Goal: Task Accomplishment & Management: Use online tool/utility

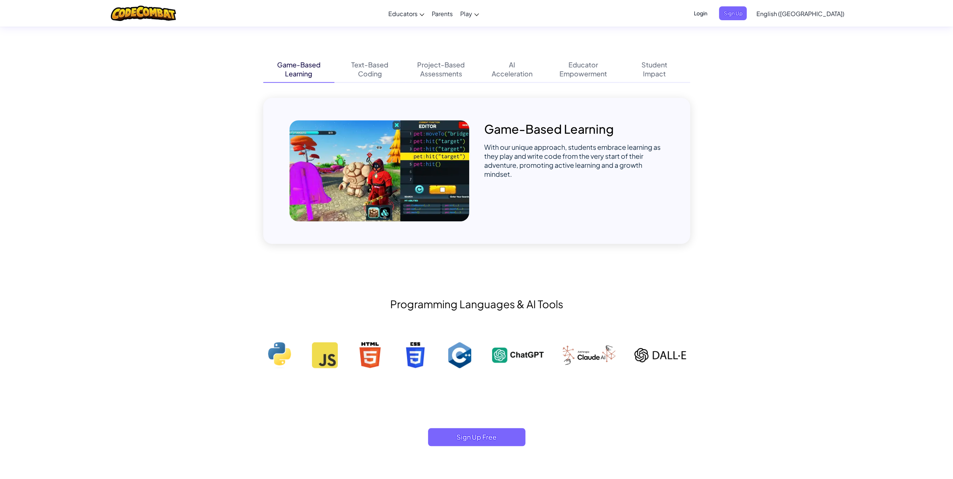
scroll to position [412, 0]
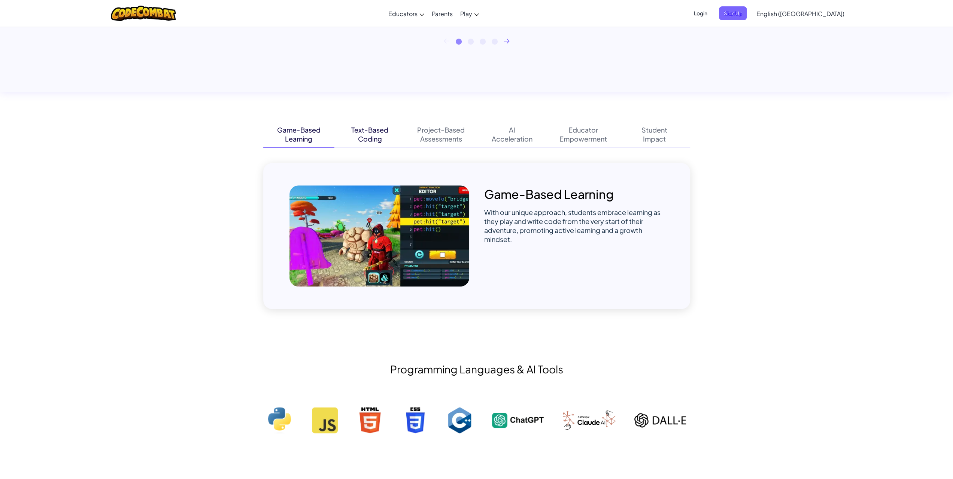
click at [385, 133] on div "Text-Based" at bounding box center [369, 129] width 37 height 9
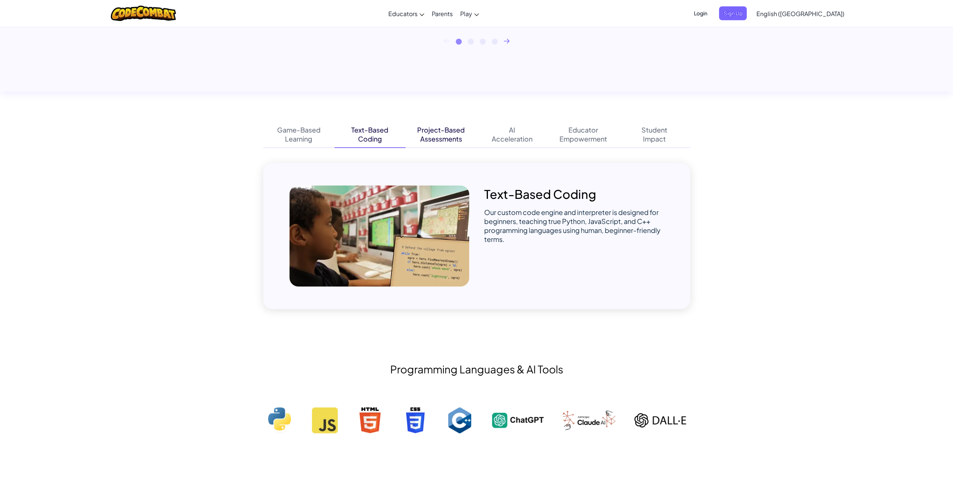
click at [441, 136] on div "Assessments" at bounding box center [441, 138] width 42 height 9
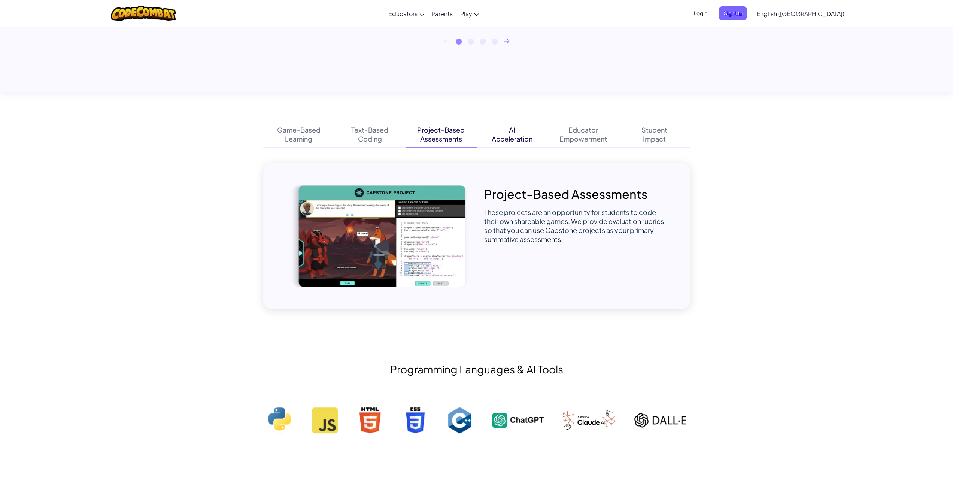
click at [526, 139] on div "Acceleration" at bounding box center [512, 138] width 41 height 9
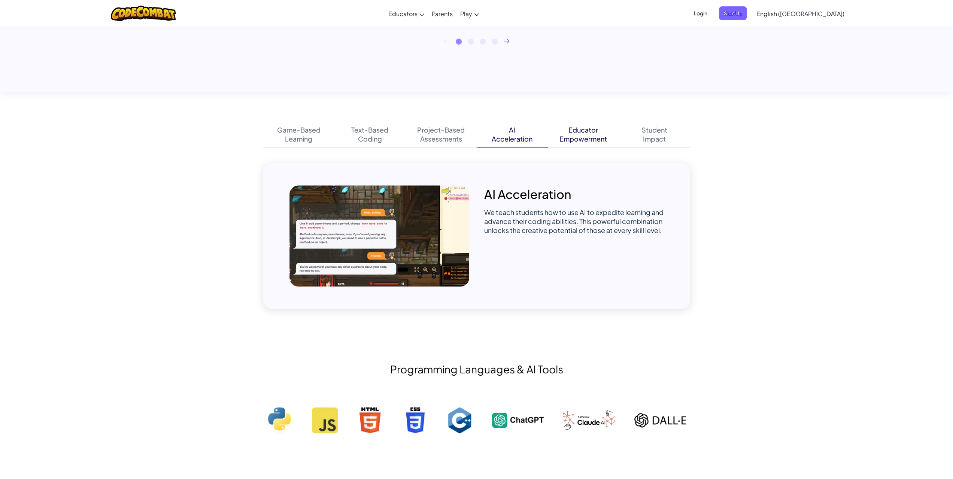
click at [569, 137] on div "Empowerment" at bounding box center [583, 138] width 48 height 9
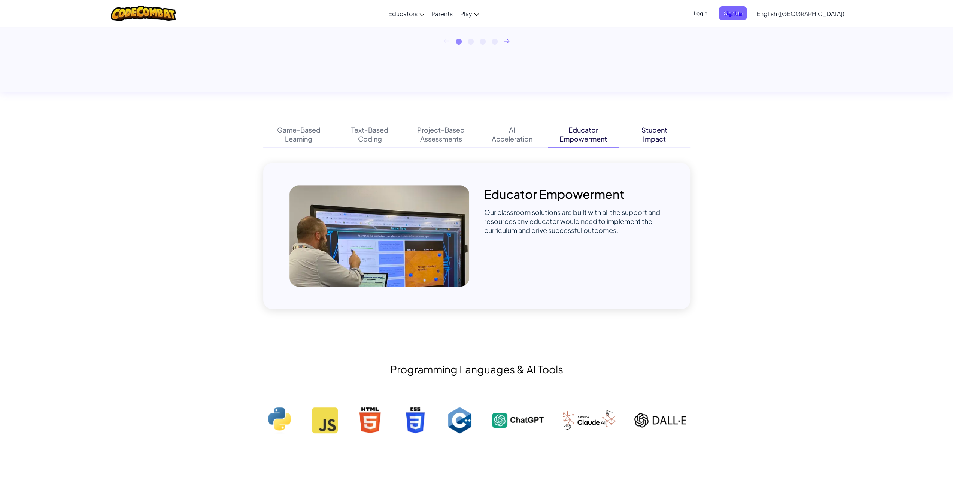
click at [655, 136] on div "Impact" at bounding box center [654, 138] width 23 height 9
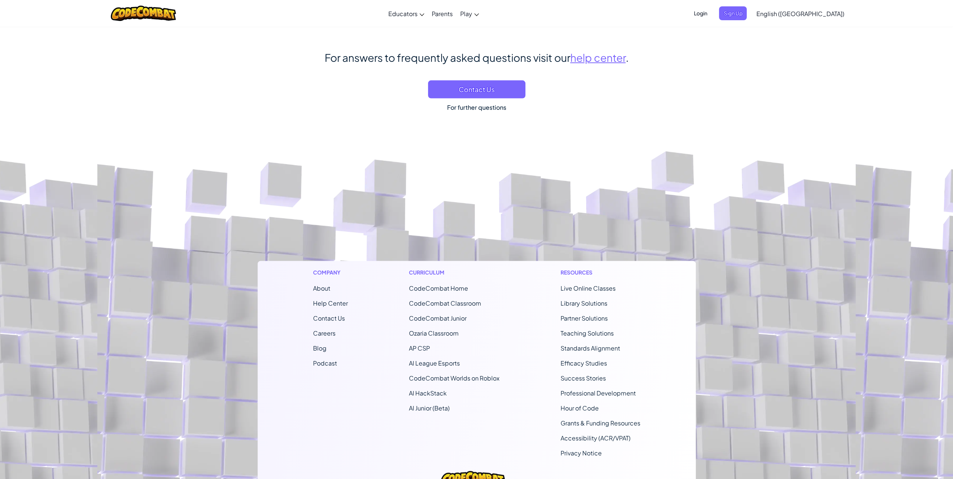
scroll to position [4493, 0]
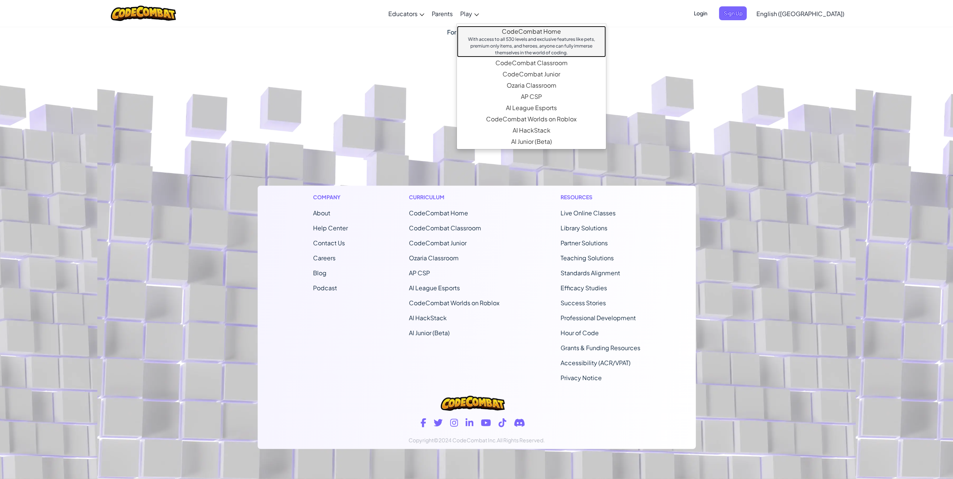
click at [559, 30] on link "CodeCombat Home With access to all 530 levels and exclusive features like pets,…" at bounding box center [531, 41] width 149 height 31
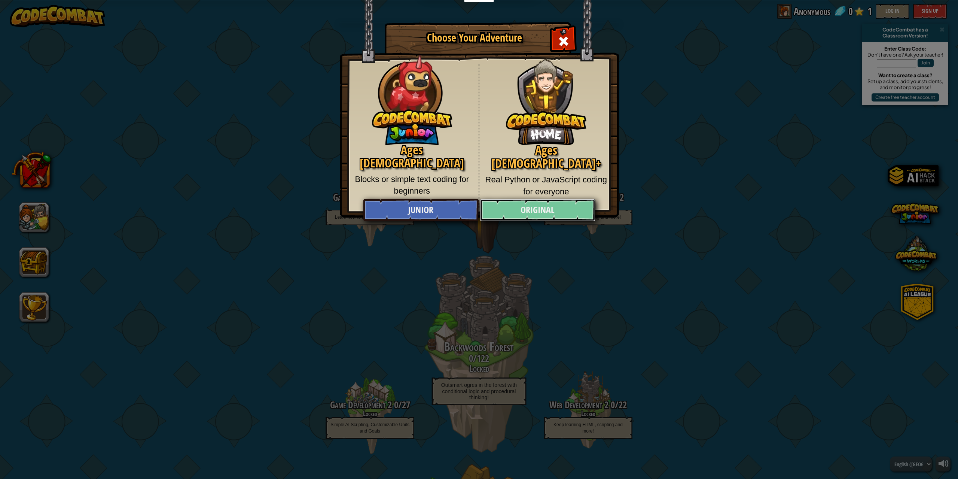
click at [535, 212] on link "Original" at bounding box center [537, 210] width 115 height 22
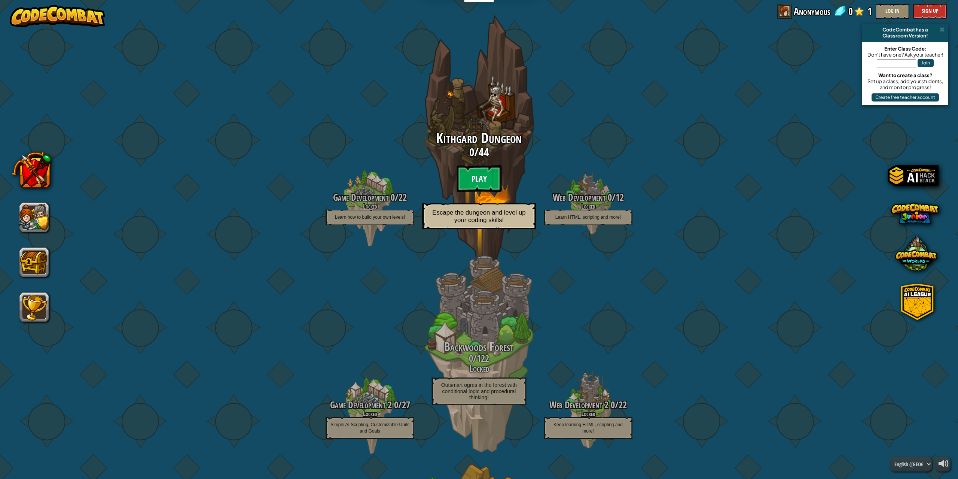
click at [481, 165] on btn "Play" at bounding box center [479, 178] width 45 height 27
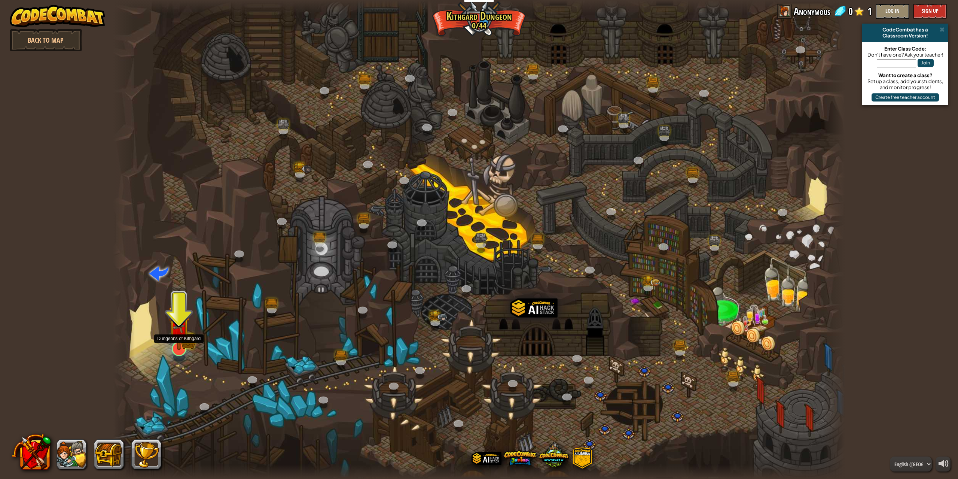
click at [186, 344] on img at bounding box center [178, 327] width 21 height 46
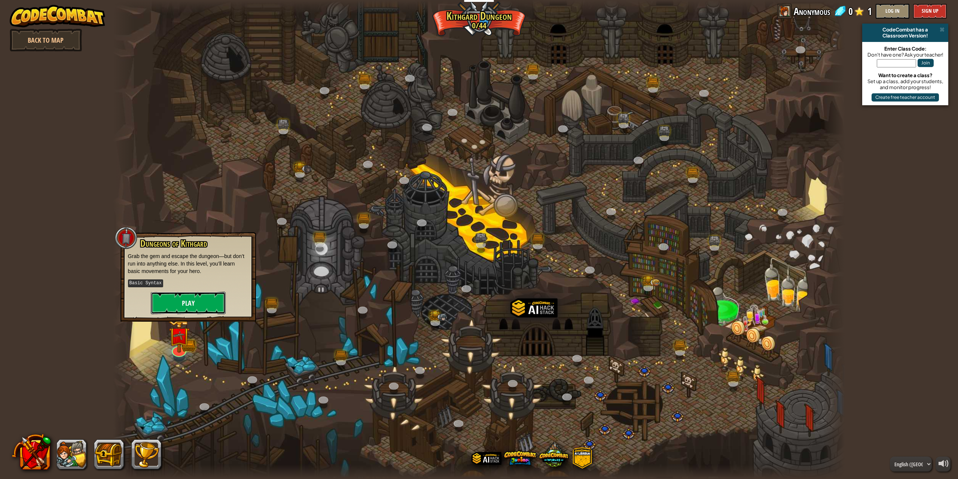
click at [187, 298] on button "Play" at bounding box center [188, 303] width 75 height 22
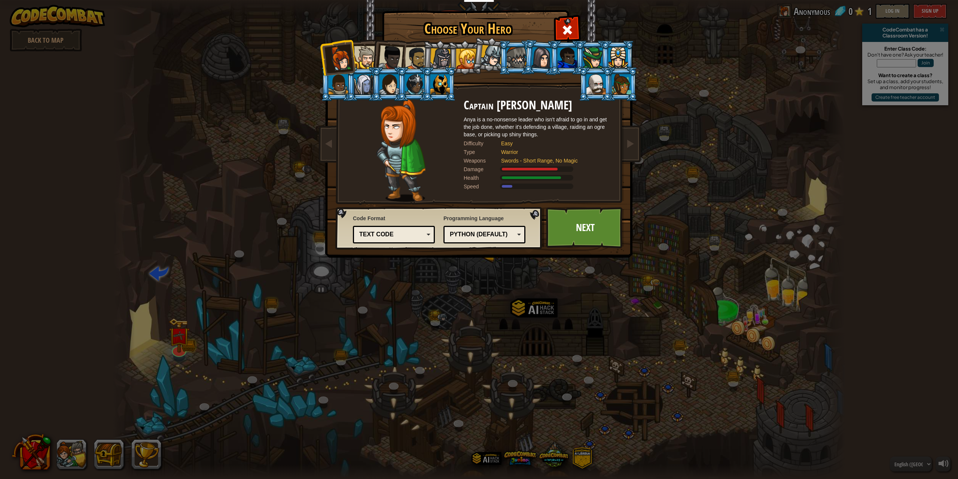
click at [415, 234] on div "Text code" at bounding box center [391, 234] width 65 height 9
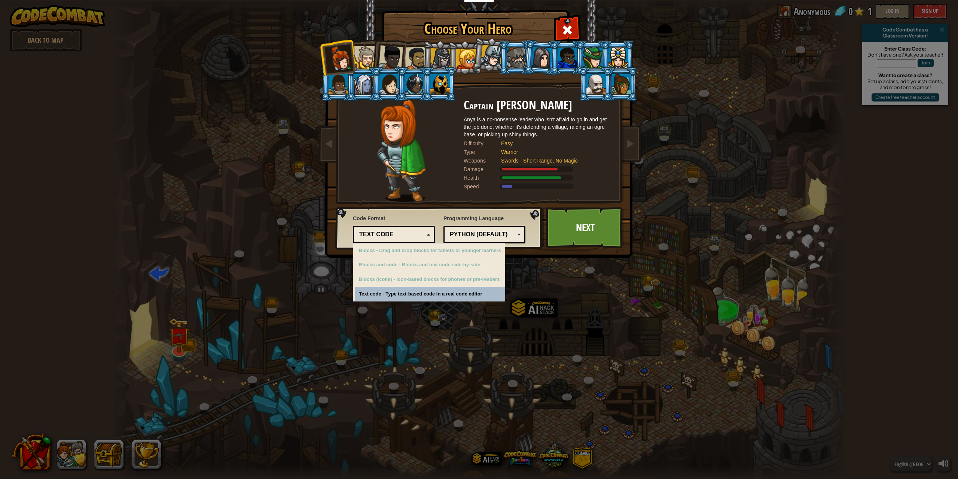
click at [463, 233] on div "Python (Default)" at bounding box center [482, 234] width 65 height 9
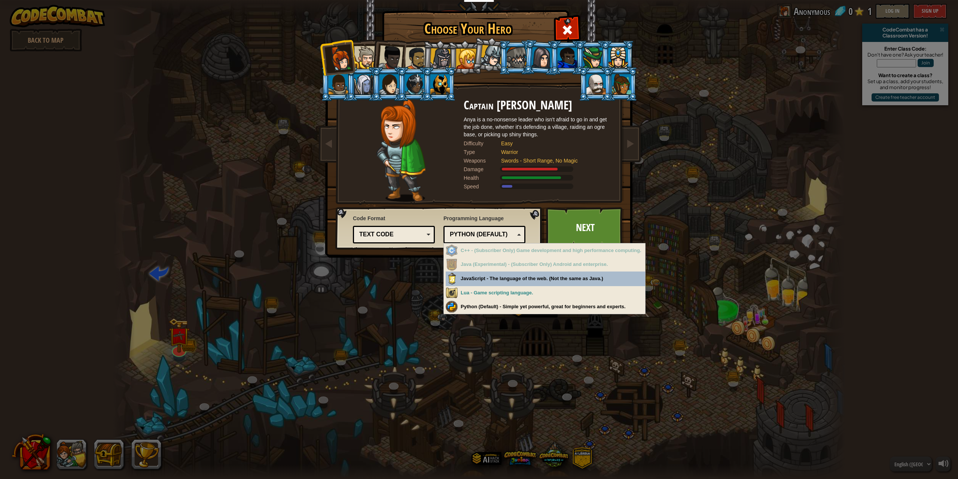
click at [412, 229] on div "Text code" at bounding box center [394, 235] width 72 height 12
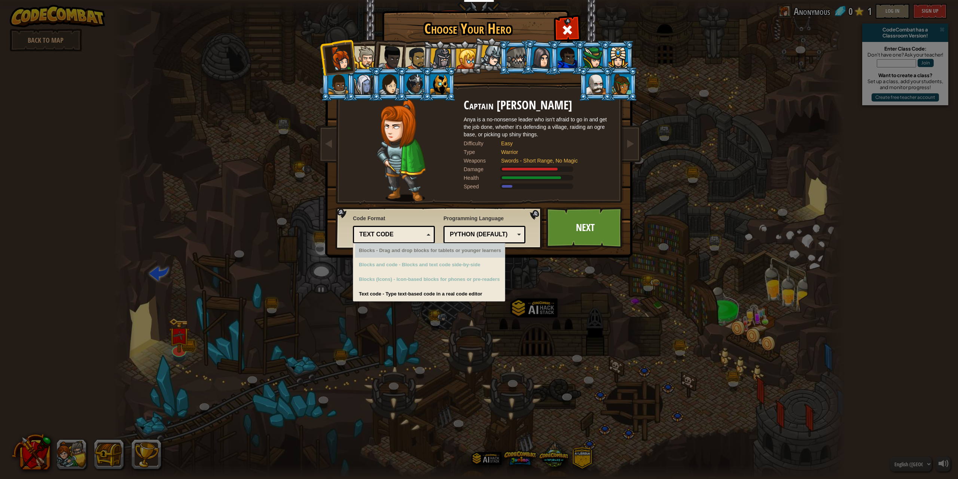
click at [424, 253] on div "Blocks - Drag and drop blocks for tablets or younger learners" at bounding box center [430, 250] width 150 height 15
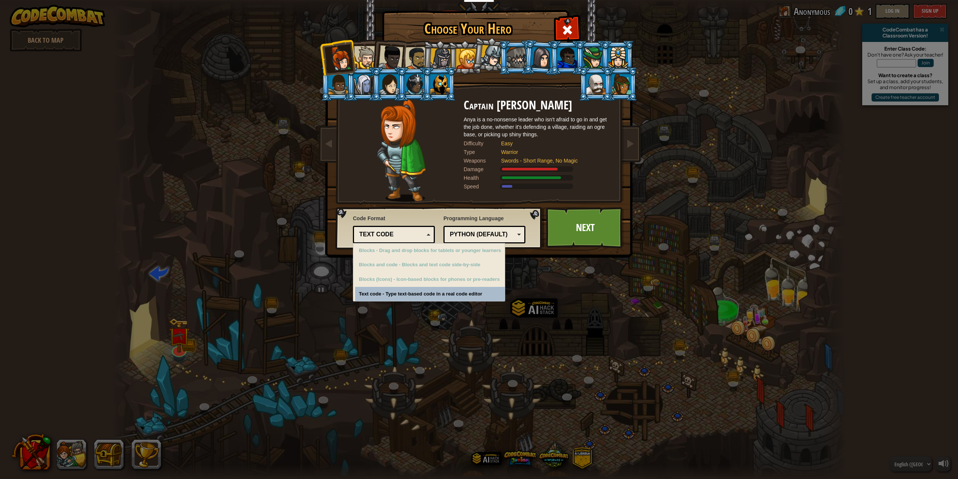
click at [446, 294] on div "Choose Your Hero 0 Captain [PERSON_NAME] Anya is a no-nonsense leader who isn't…" at bounding box center [479, 239] width 958 height 479
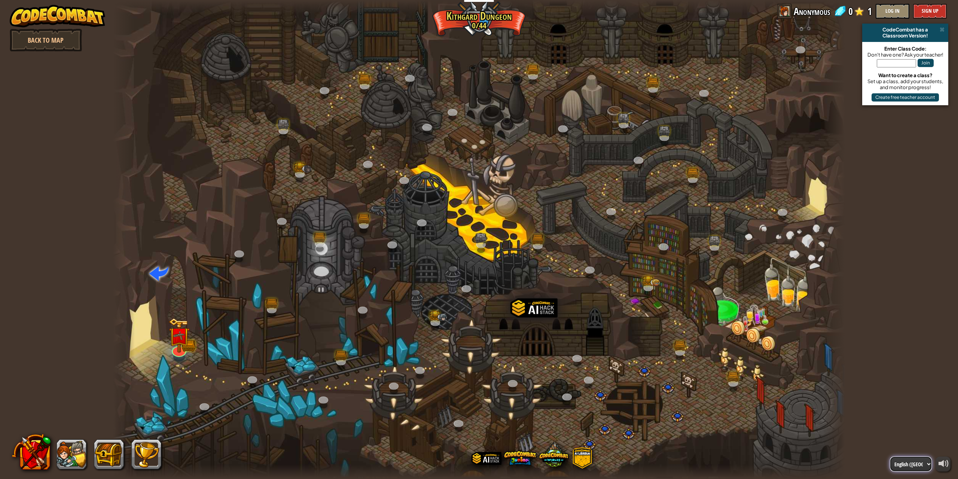
click at [925, 459] on select "English ([GEOGRAPHIC_DATA]) English ([GEOGRAPHIC_DATA]) 简体中文 繁體中文 русский españ…" at bounding box center [911, 463] width 42 height 15
click at [890, 456] on select "English ([GEOGRAPHIC_DATA]) English ([GEOGRAPHIC_DATA]) 简体中文 繁體中文 русский españ…" at bounding box center [911, 463] width 42 height 15
select select "pt-BR"
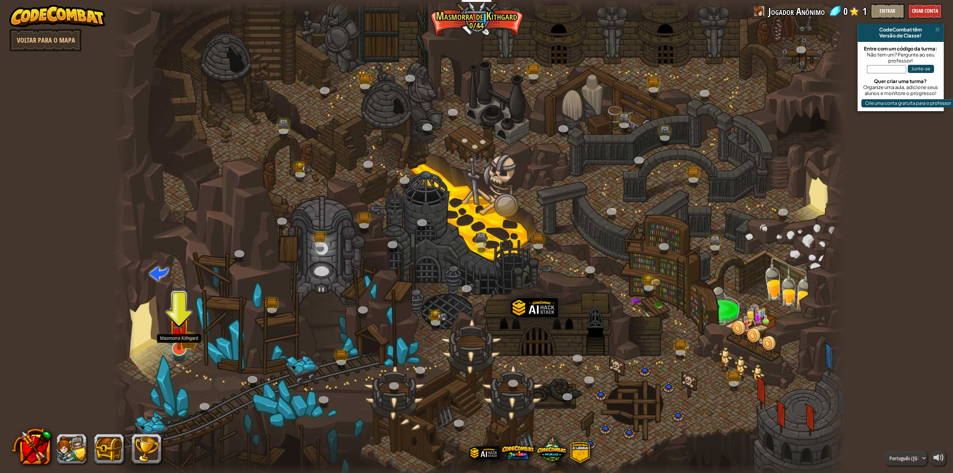
click at [178, 332] on img at bounding box center [179, 327] width 12 height 12
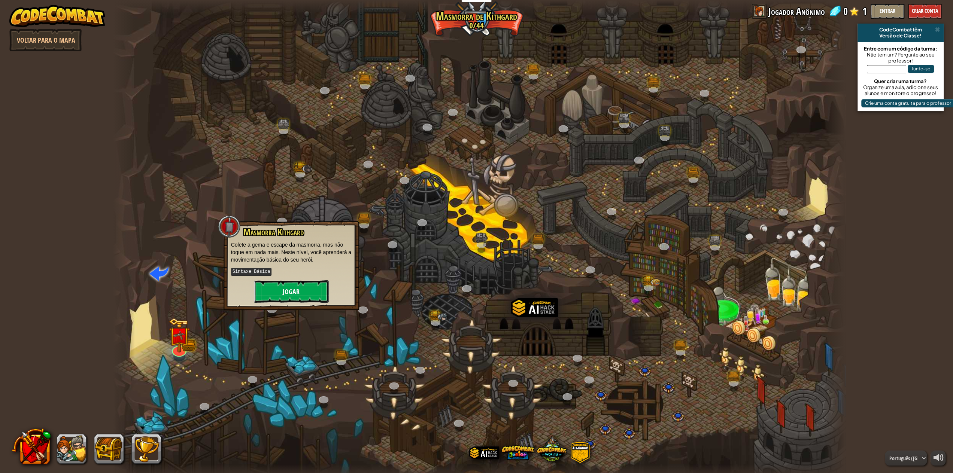
click at [303, 287] on button "Jogar" at bounding box center [291, 291] width 75 height 22
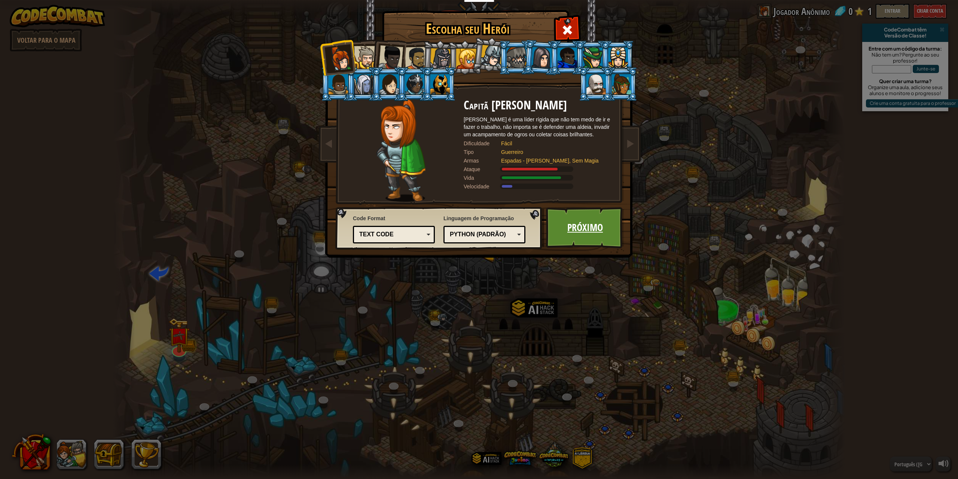
click at [582, 226] on link "Próximo" at bounding box center [585, 227] width 78 height 41
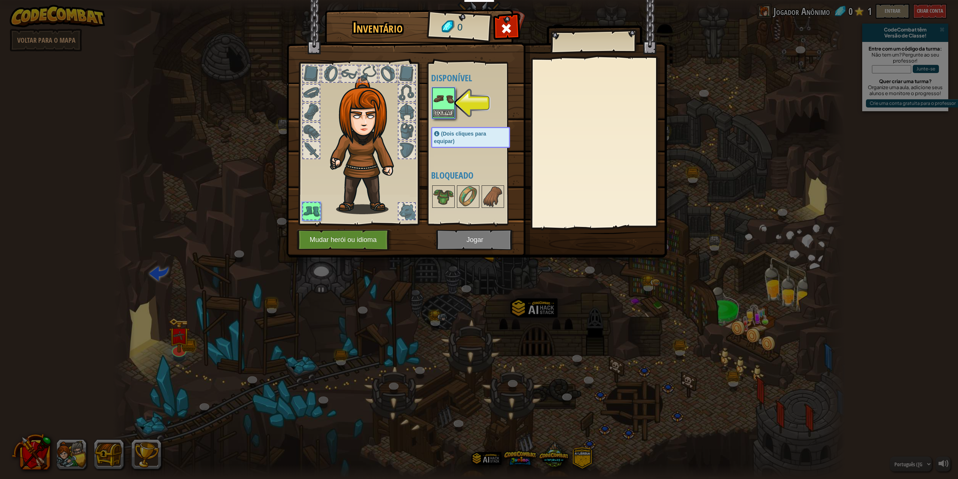
click at [446, 100] on img at bounding box center [443, 98] width 21 height 21
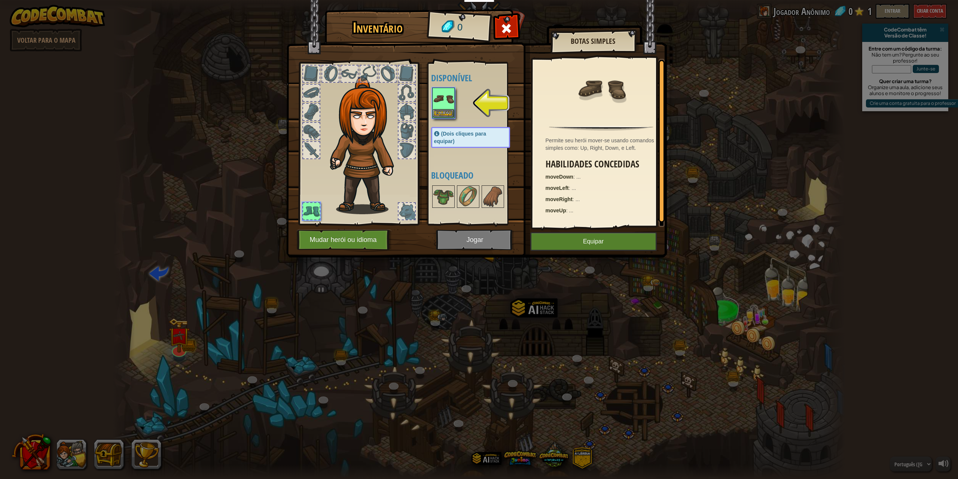
click at [446, 100] on img at bounding box center [443, 98] width 21 height 21
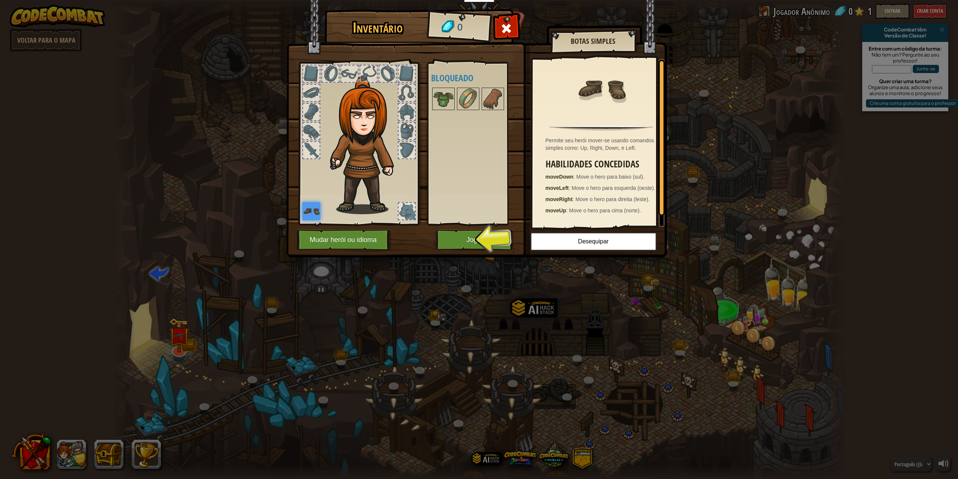
click at [440, 220] on div "Disponível Equipar (Dois cliques para equipar) Bloqueado" at bounding box center [478, 144] width 94 height 156
click at [455, 230] on button "Jogar" at bounding box center [475, 240] width 78 height 21
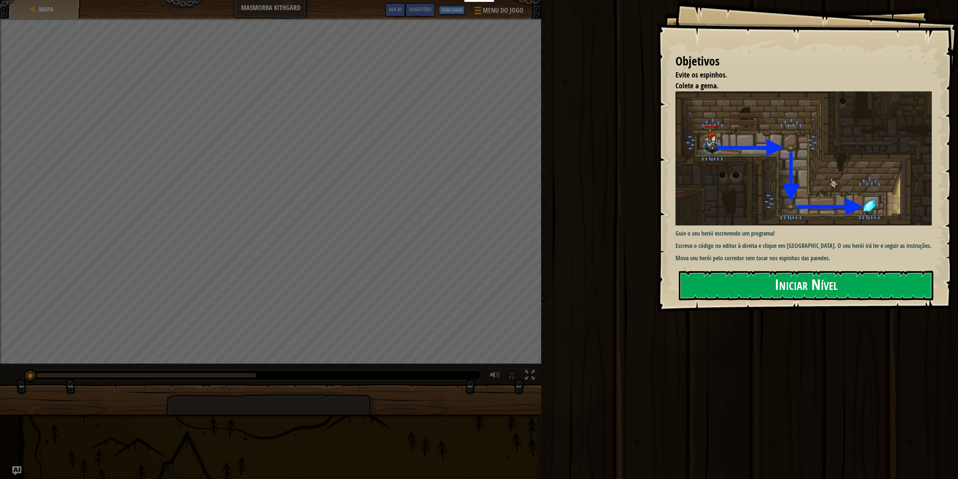
click at [824, 281] on button "Iniciar Nível" at bounding box center [806, 286] width 255 height 30
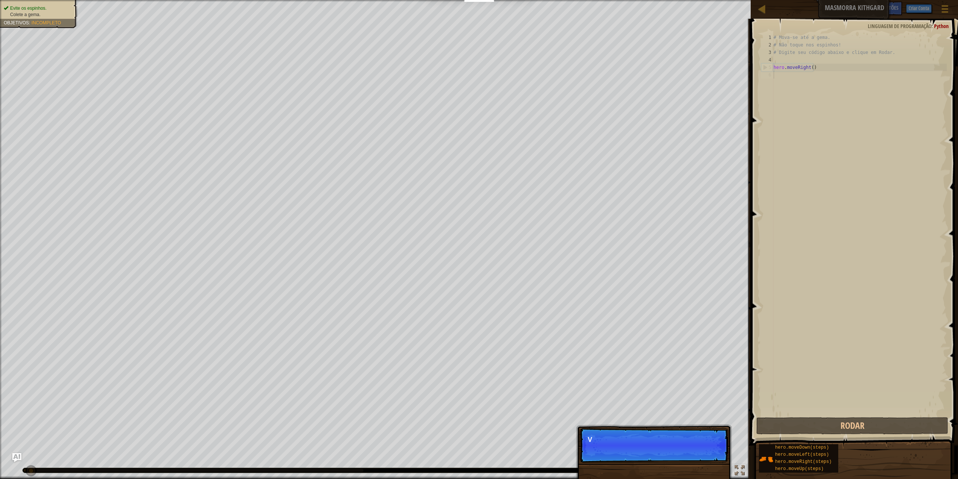
click at [704, 449] on p "Pular (esc) Continuar V" at bounding box center [654, 445] width 149 height 34
click at [703, 455] on p "Pular (esc) Continuar Você pode utilizar estes mét" at bounding box center [654, 445] width 149 height 34
click at [713, 450] on button "Continuar" at bounding box center [706, 450] width 33 height 10
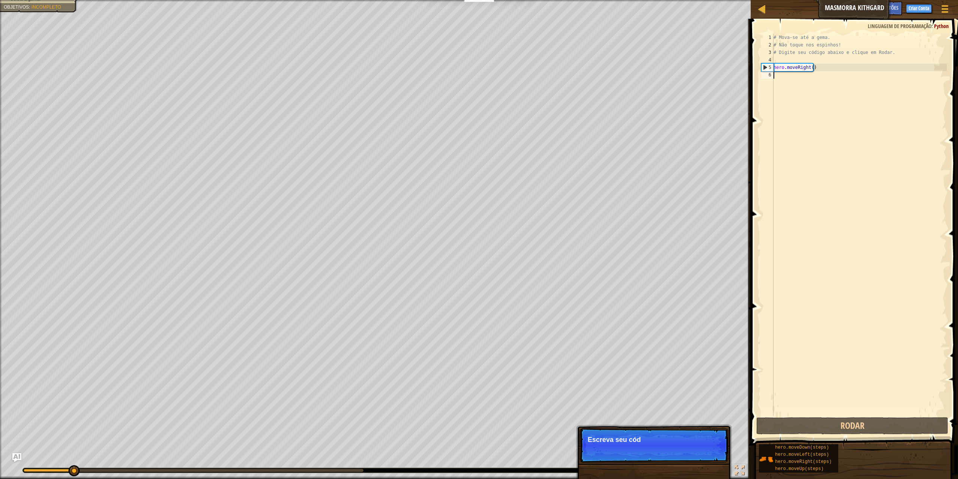
click at [713, 450] on p "Pular (esc) Continuar Escreva seu cód" at bounding box center [654, 445] width 149 height 34
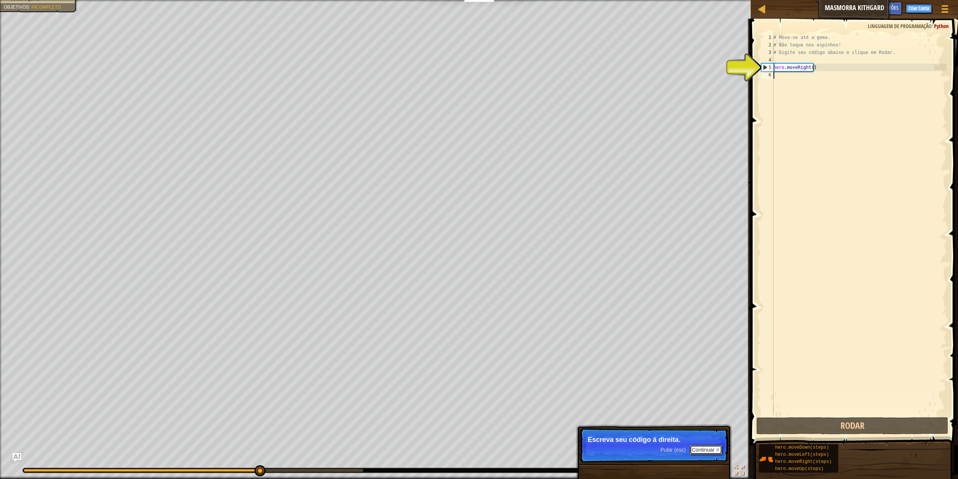
click at [707, 453] on button "Continuar" at bounding box center [706, 450] width 33 height 10
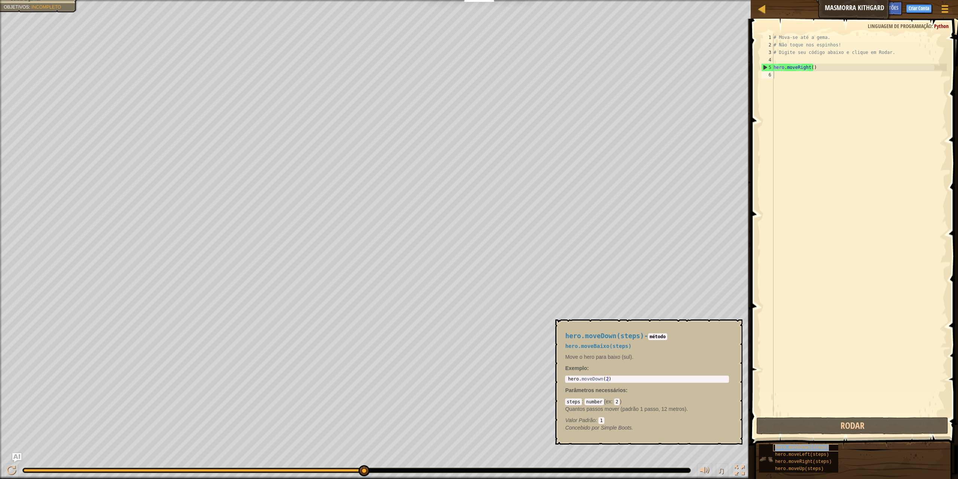
click at [811, 449] on span "hero.moveDown(steps)" at bounding box center [802, 447] width 54 height 5
type textarea "# Digite seu cóhero.moveDown(steps)digo abaixo e clique em [GEOGRAPHIC_DATA]."
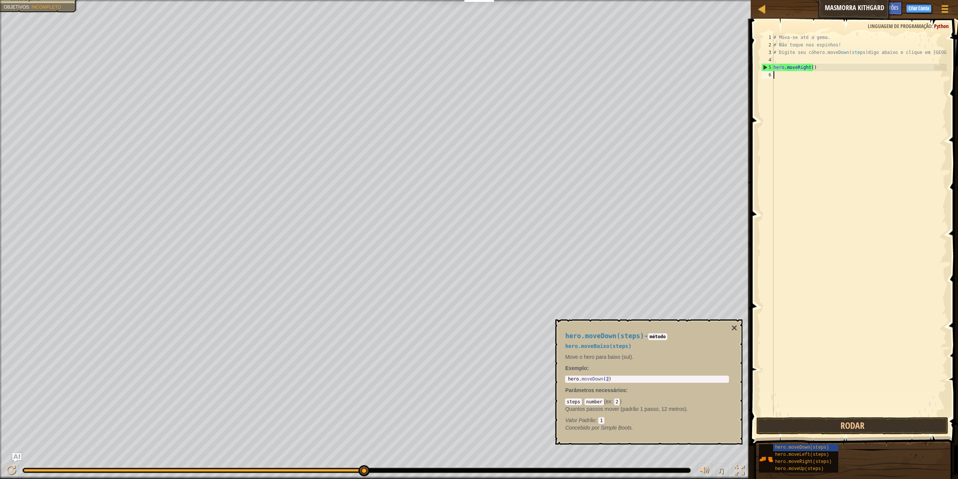
click at [840, 81] on div "# Mova-se até a gema. # Não toque nos espinhos! # Digite seu cóhero.moveDown(st…" at bounding box center [859, 232] width 175 height 397
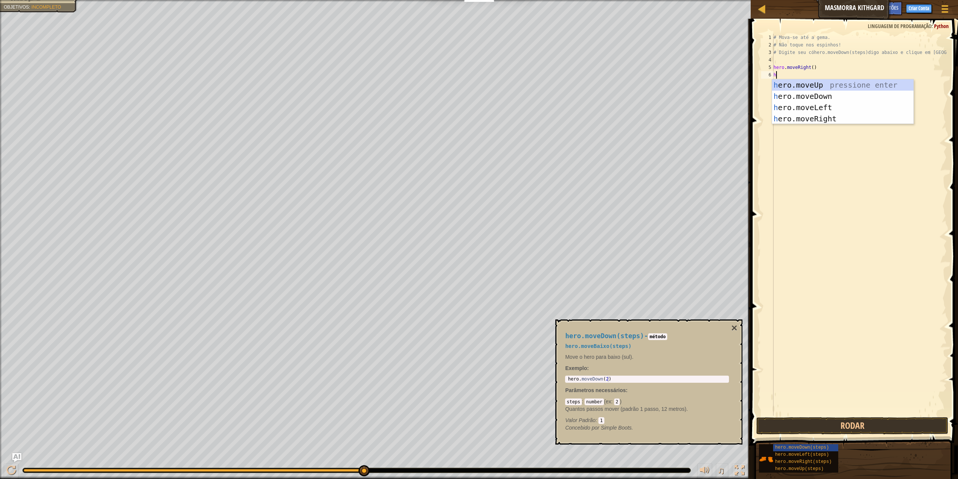
type textarea "herm"
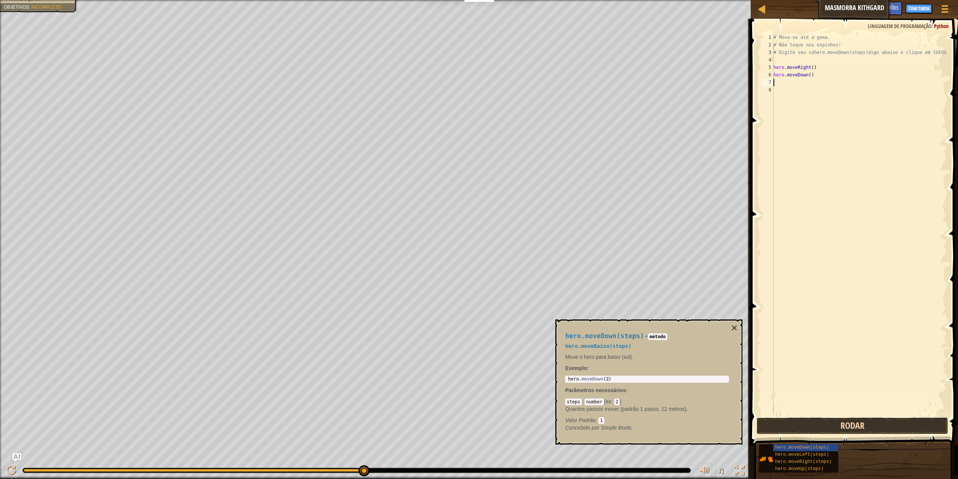
click at [854, 421] on button "Rodar" at bounding box center [853, 425] width 192 height 17
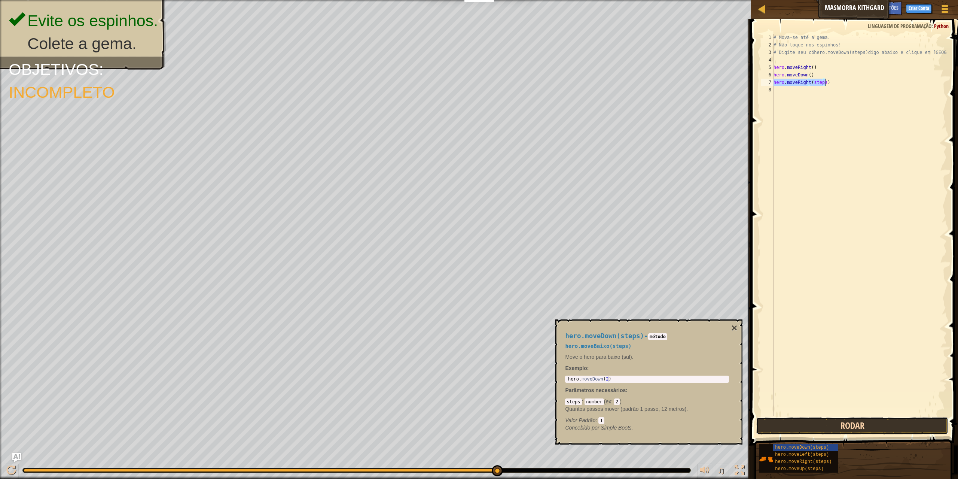
click at [870, 417] on button "Rodar" at bounding box center [853, 425] width 192 height 17
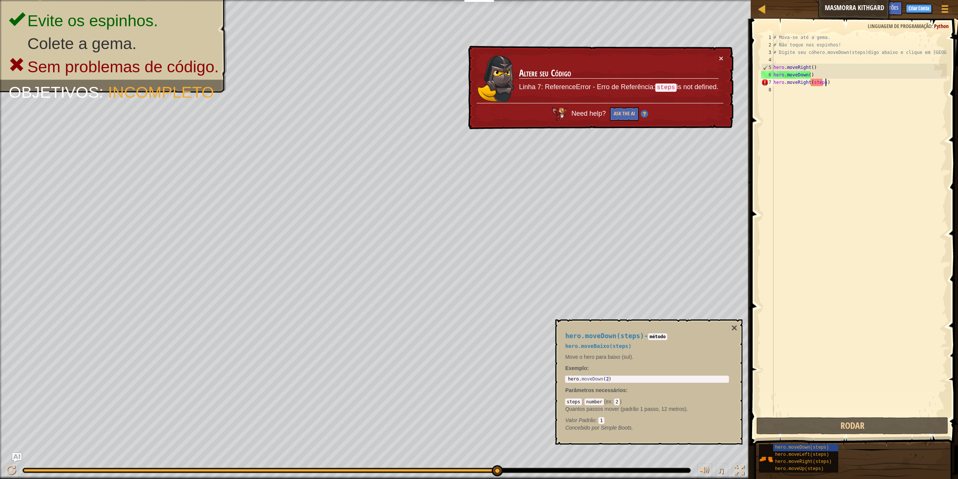
click at [821, 85] on div "# Mova-se até a gema. # Não toque nos espinhos! # Digite seu cóhero.moveDown(st…" at bounding box center [859, 232] width 175 height 397
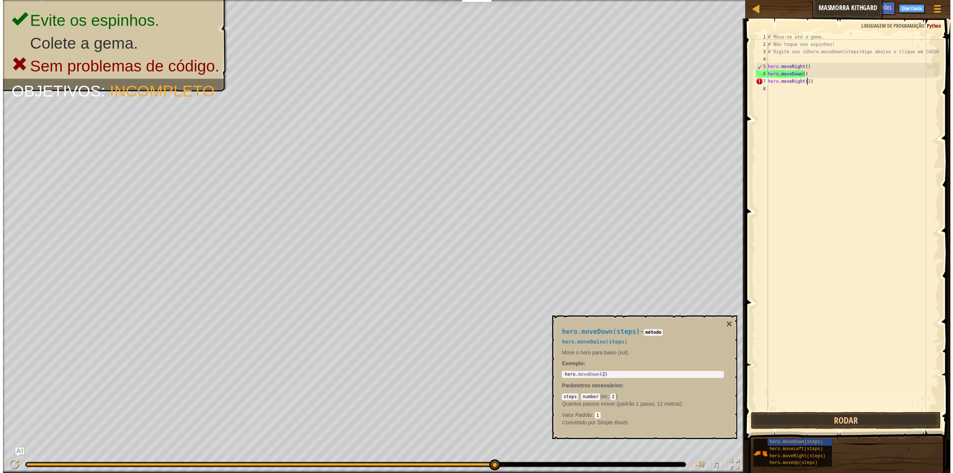
scroll to position [3, 3]
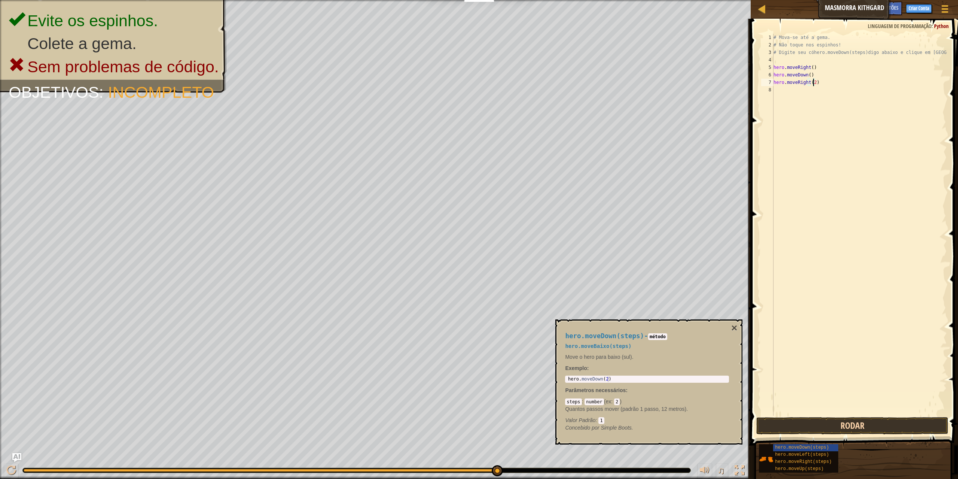
type textarea "hero.moveRight(2)"
click at [842, 425] on button "Rodar" at bounding box center [853, 425] width 192 height 17
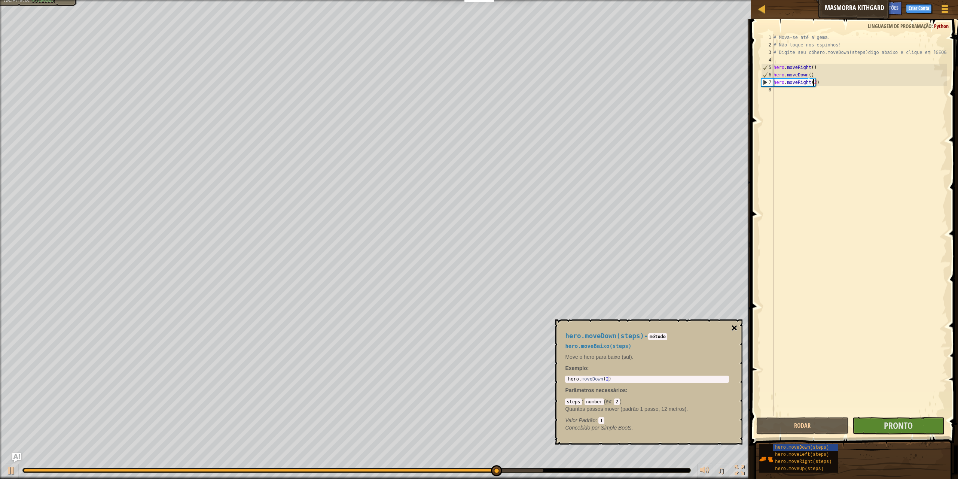
click at [735, 325] on button "×" at bounding box center [735, 328] width 6 height 10
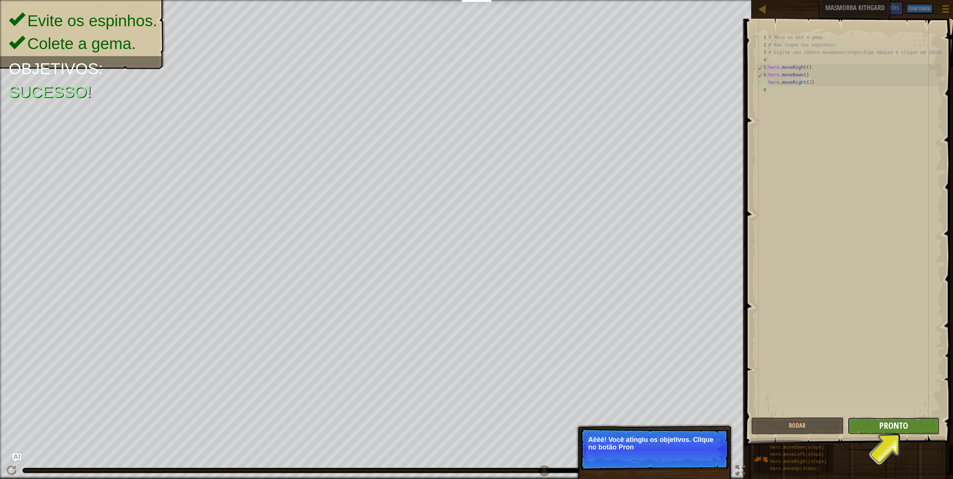
click at [885, 421] on span "Pronto" at bounding box center [893, 425] width 29 height 12
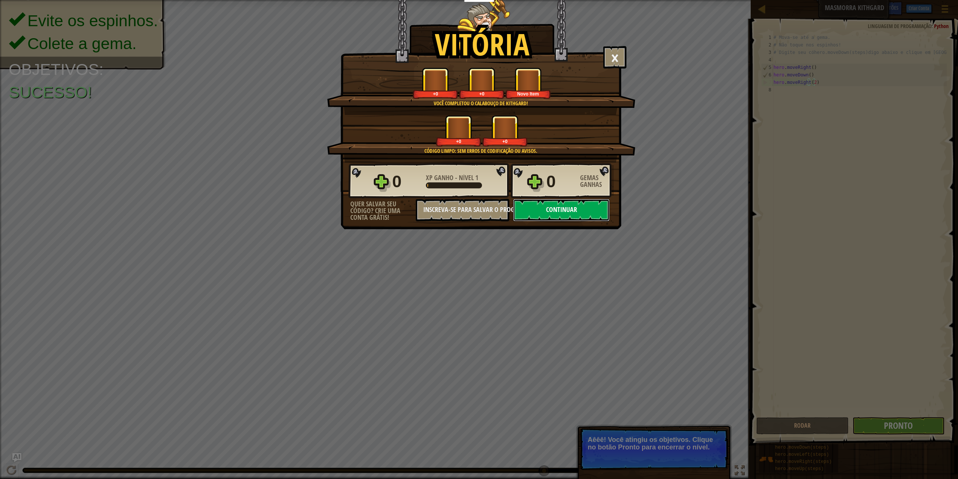
click at [560, 209] on button "Continuar" at bounding box center [561, 210] width 97 height 22
select select "pt-BR"
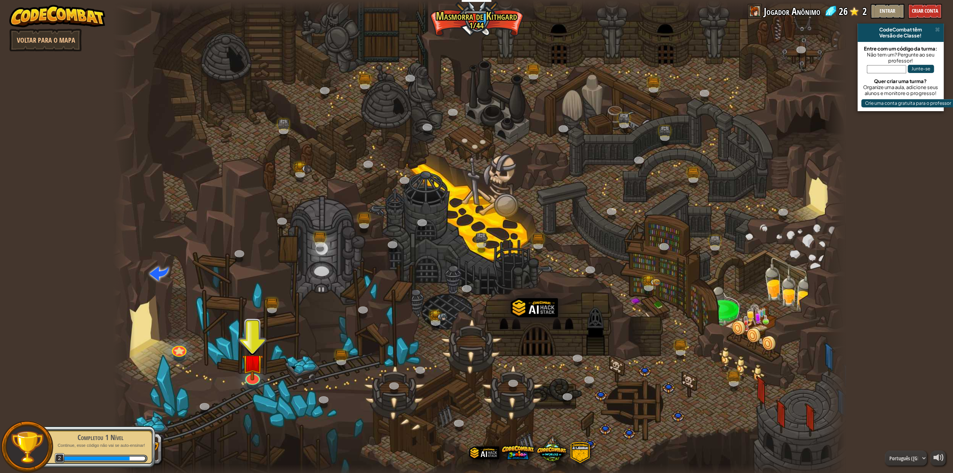
click at [307, 362] on div at bounding box center [479, 239] width 733 height 479
click at [337, 358] on link at bounding box center [340, 360] width 15 height 15
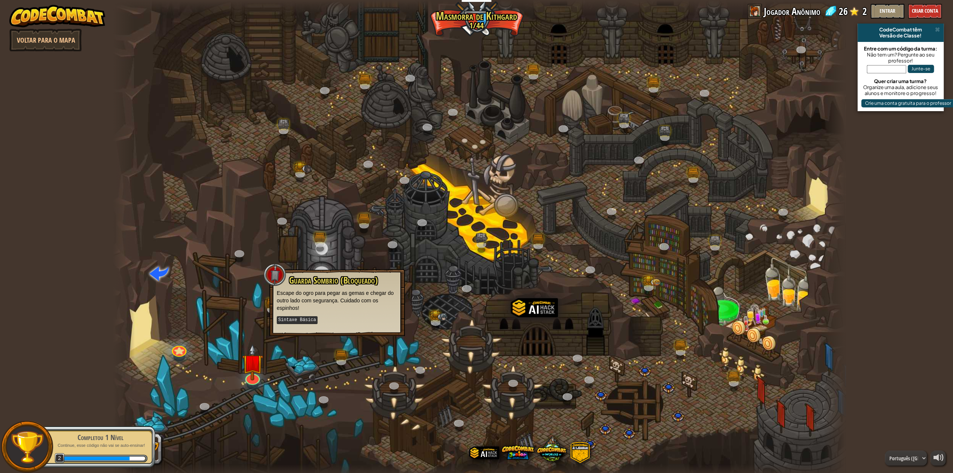
click at [296, 366] on div at bounding box center [479, 239] width 733 height 479
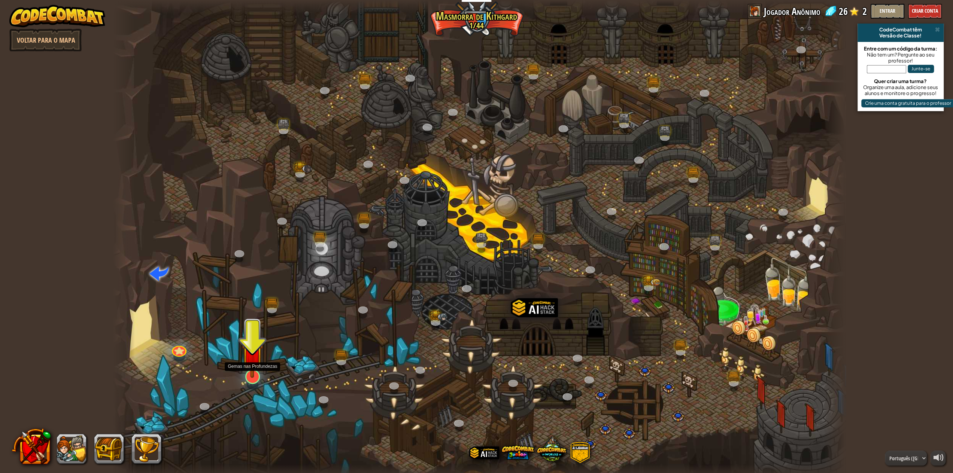
click at [258, 363] on img at bounding box center [252, 354] width 21 height 48
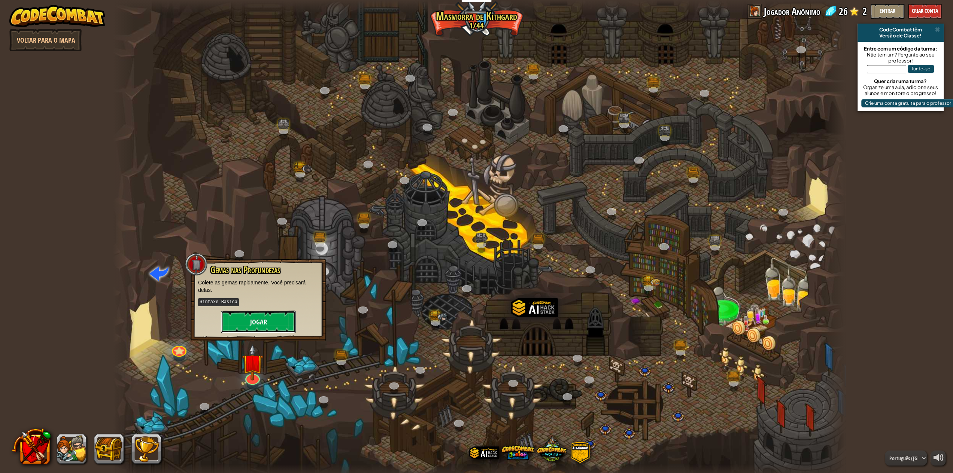
click at [260, 322] on button "Jogar" at bounding box center [258, 322] width 75 height 22
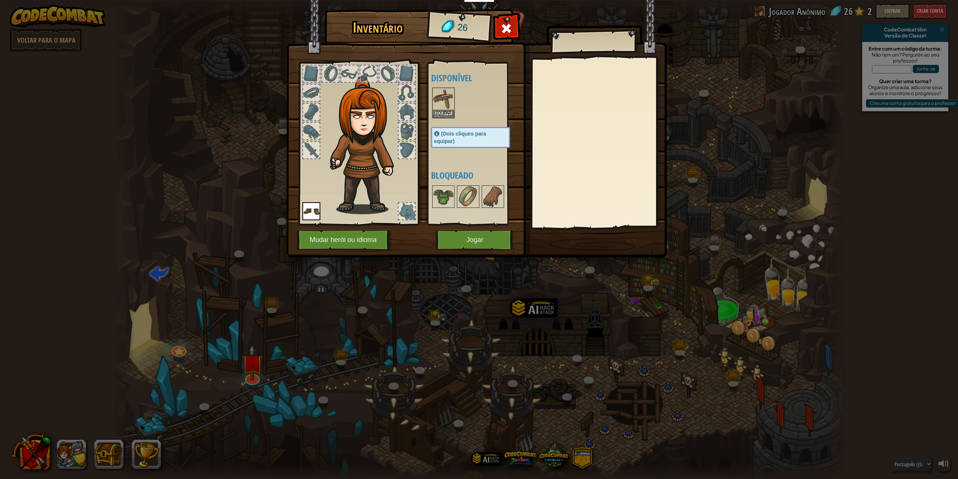
drag, startPoint x: 302, startPoint y: 96, endPoint x: 274, endPoint y: 116, distance: 34.4
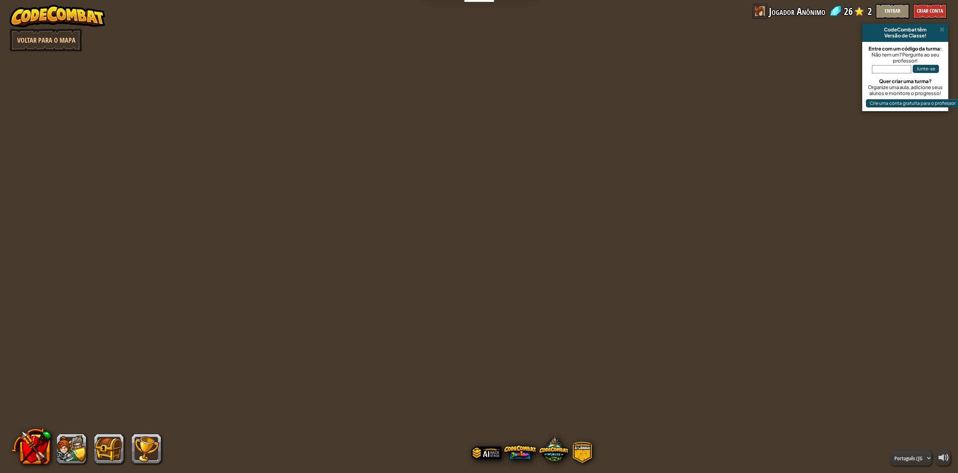
select select "pt-BR"
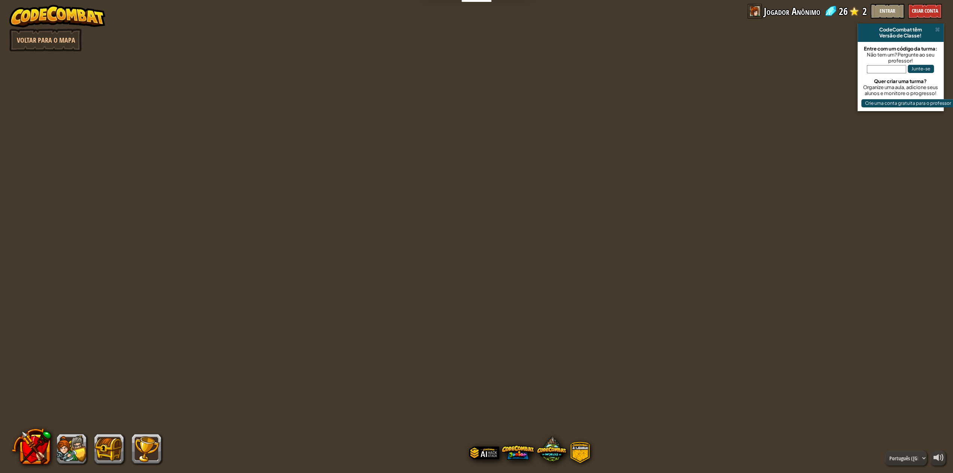
select select "pt-BR"
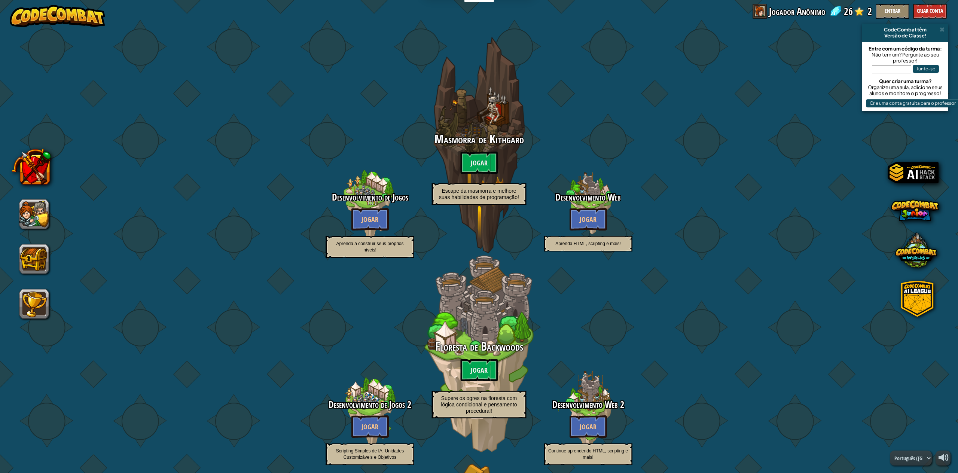
select select "pt-BR"
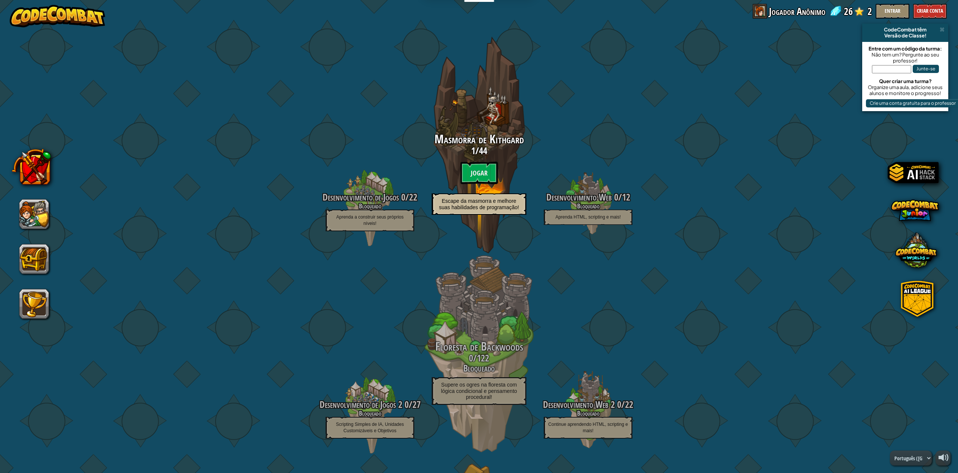
drag, startPoint x: 149, startPoint y: 110, endPoint x: 146, endPoint y: 106, distance: 4.8
drag, startPoint x: 194, startPoint y: 151, endPoint x: 187, endPoint y: 154, distance: 7.4
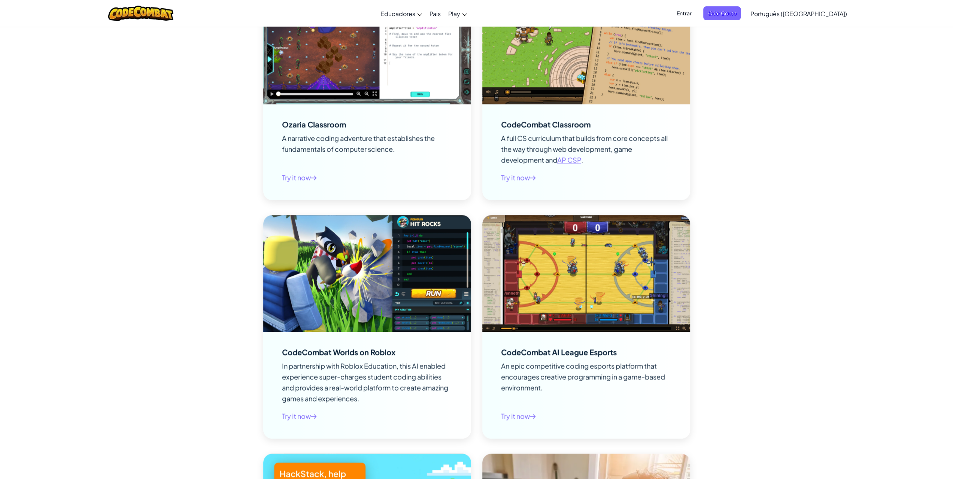
scroll to position [861, 0]
